Goal: Find specific page/section: Find specific page/section

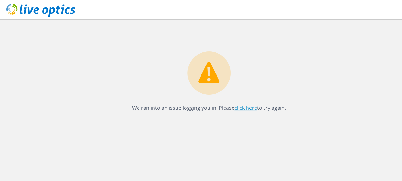
click at [247, 107] on link "click here" at bounding box center [246, 107] width 23 height 7
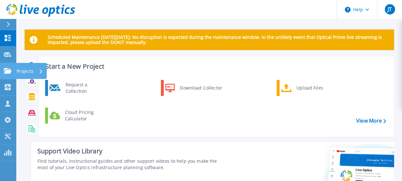
click at [14, 69] on link "Projects Projects" at bounding box center [8, 71] width 16 height 16
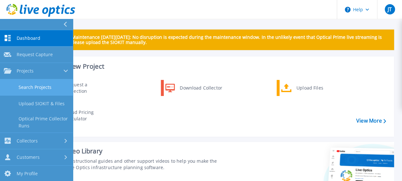
click at [23, 85] on link "Search Projects" at bounding box center [36, 87] width 73 height 16
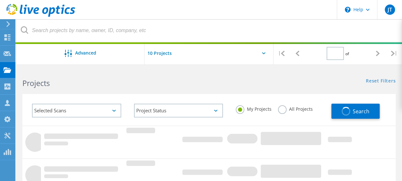
type input "1"
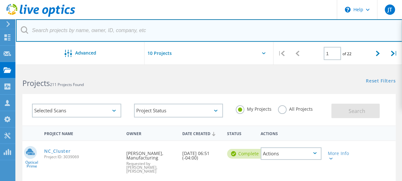
click at [57, 28] on input "text" at bounding box center [209, 30] width 387 height 22
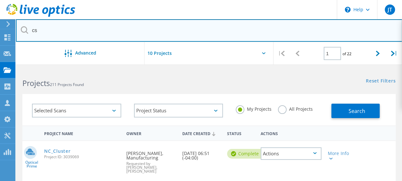
type input "cs"
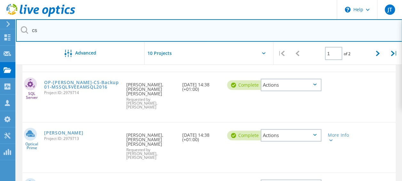
scroll to position [169, 0]
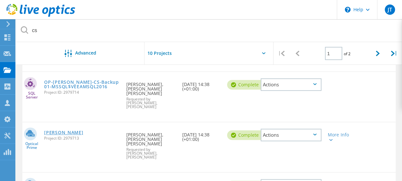
click at [78, 130] on link "[PERSON_NAME]" at bounding box center [63, 132] width 39 height 4
